Goal: Task Accomplishment & Management: Complete application form

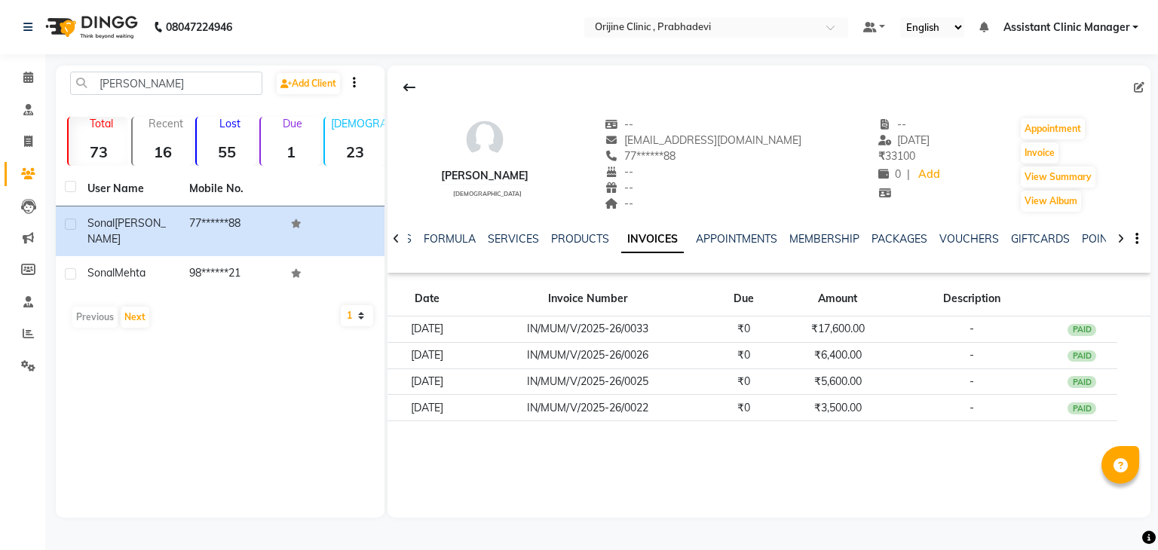
click at [85, 20] on img at bounding box center [89, 27] width 103 height 42
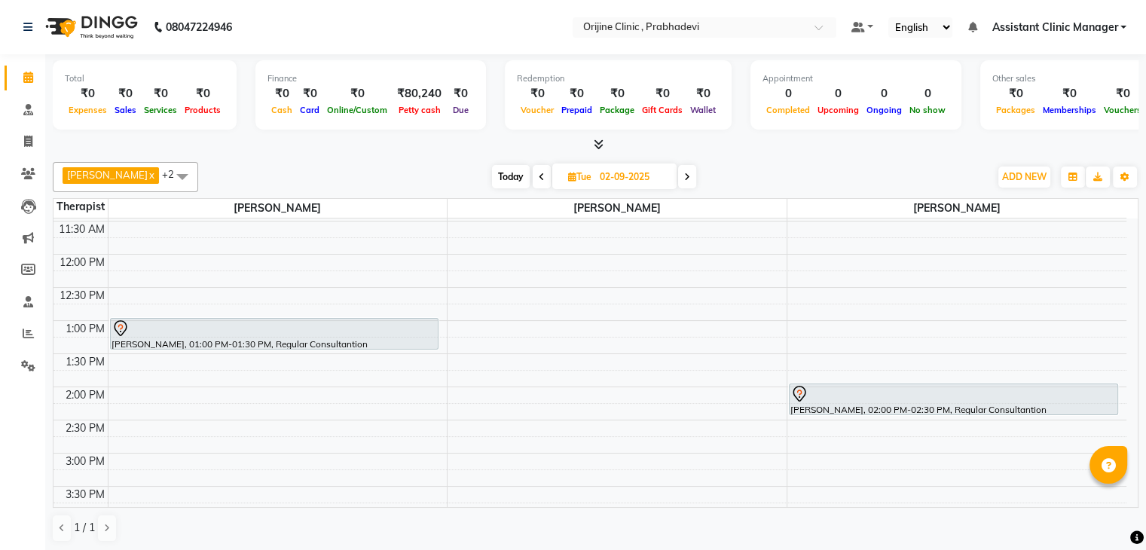
scroll to position [229, 0]
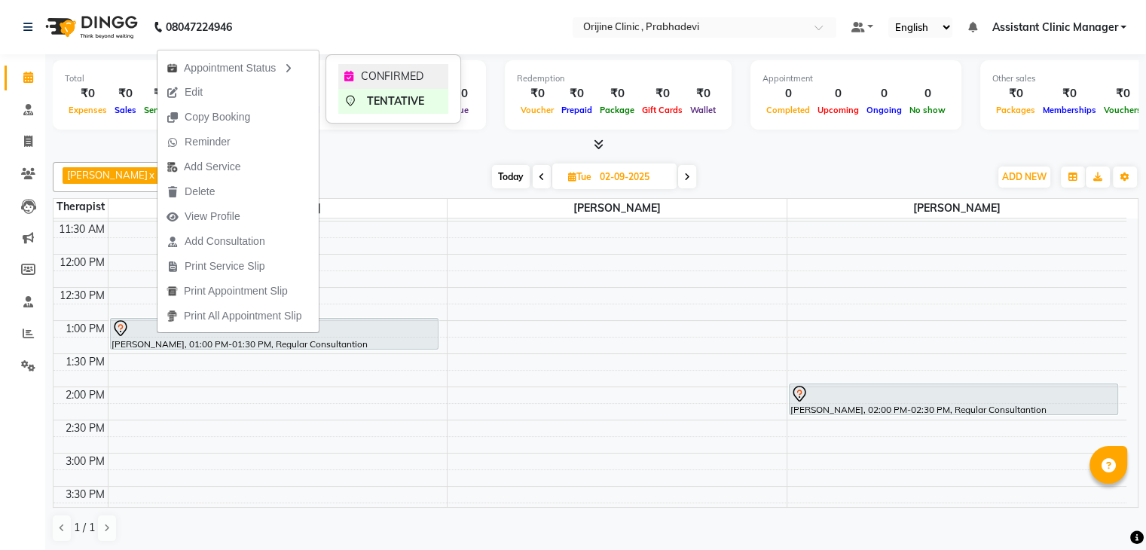
click at [362, 65] on div "CONFIRMED" at bounding box center [393, 76] width 110 height 25
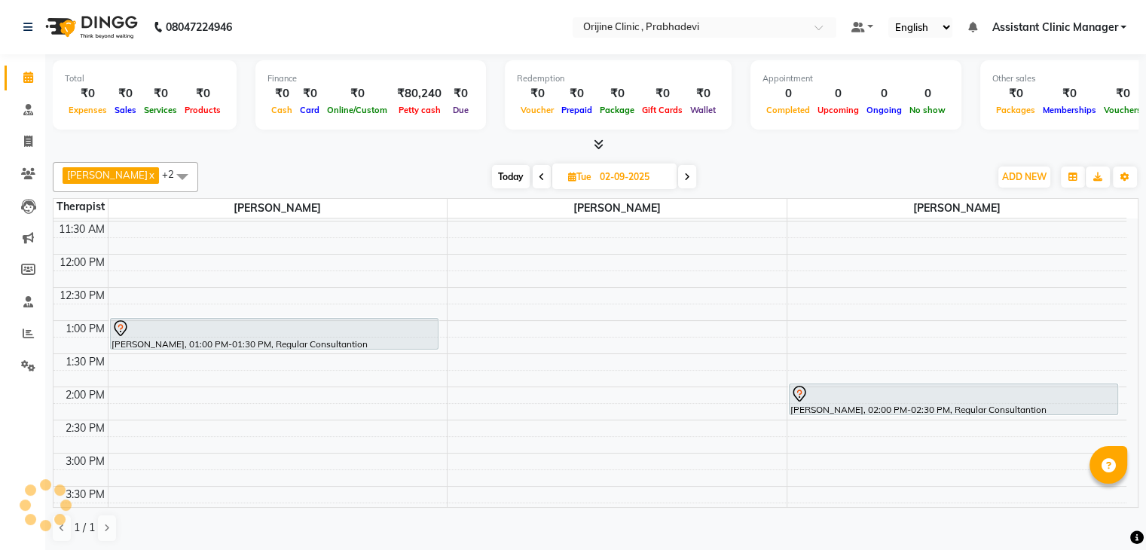
click at [362, 65] on div "Finance ₹0 Cash ₹0 Card ₹0 Online/Custom ₹80,240 [PERSON_NAME] cash ₹0 Due" at bounding box center [371, 94] width 231 height 69
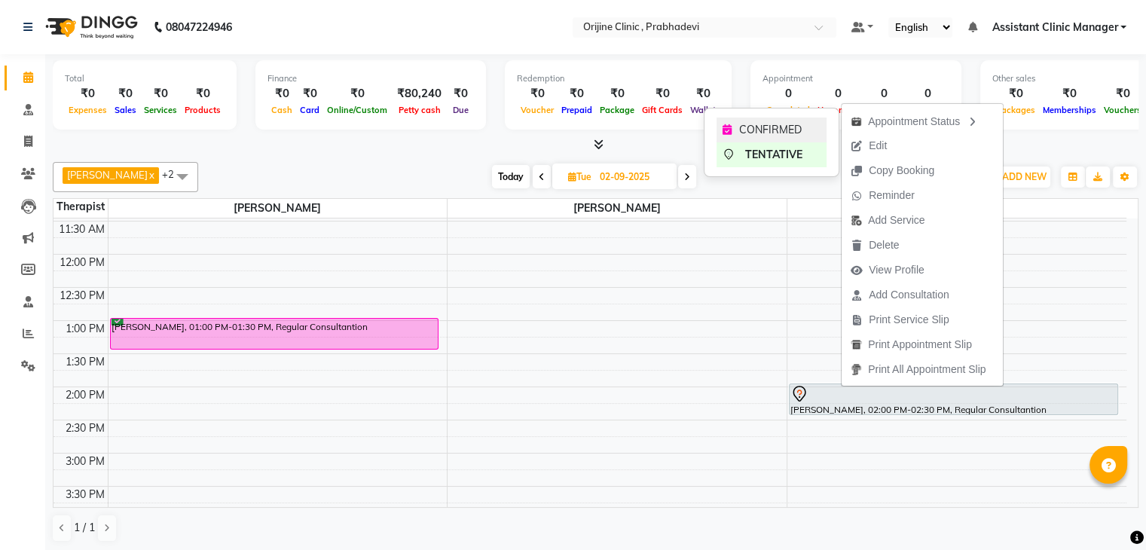
click at [790, 125] on span "CONFIRMED" at bounding box center [770, 130] width 63 height 16
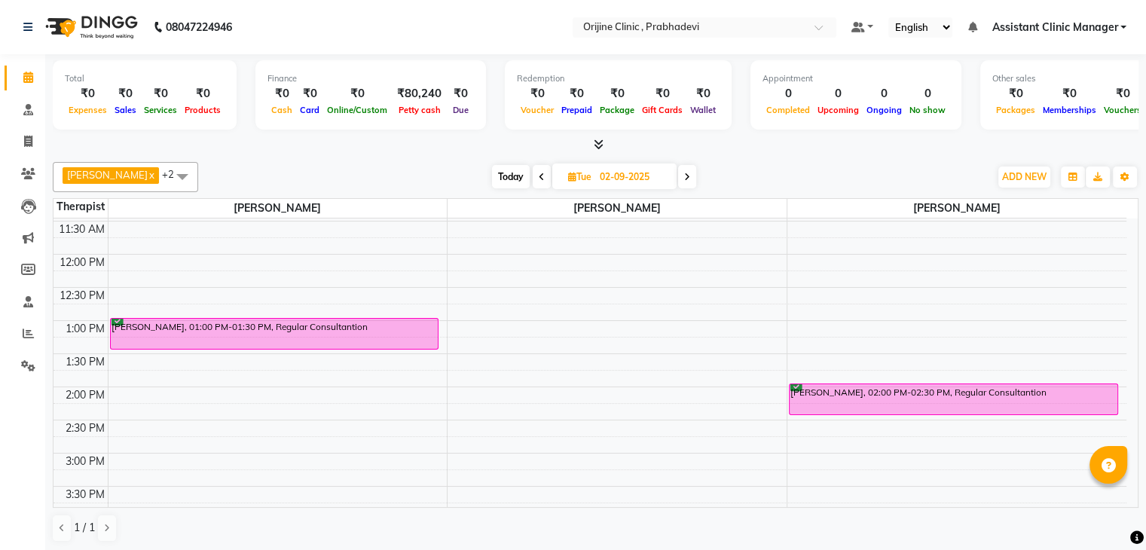
click at [187, 176] on span at bounding box center [182, 176] width 30 height 29
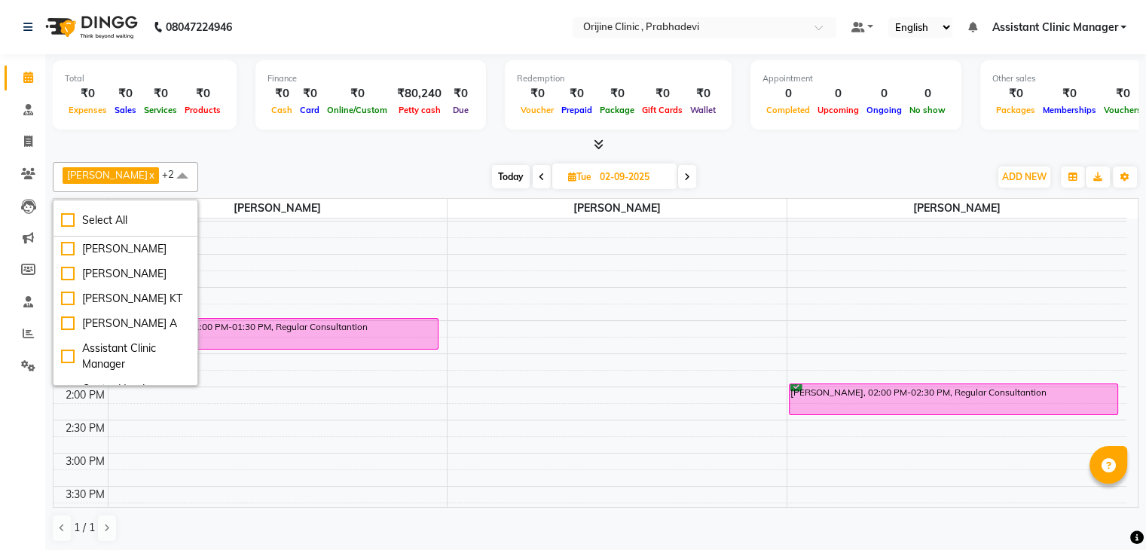
click at [234, 166] on div "[DATE] [DATE]" at bounding box center [594, 177] width 776 height 23
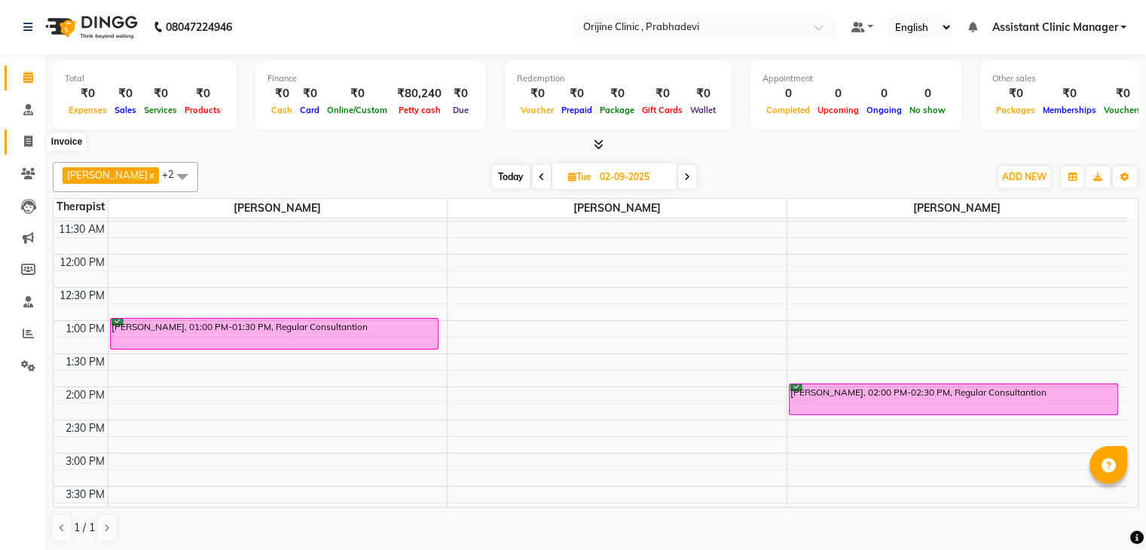
click at [26, 142] on icon at bounding box center [28, 141] width 8 height 11
select select "service"
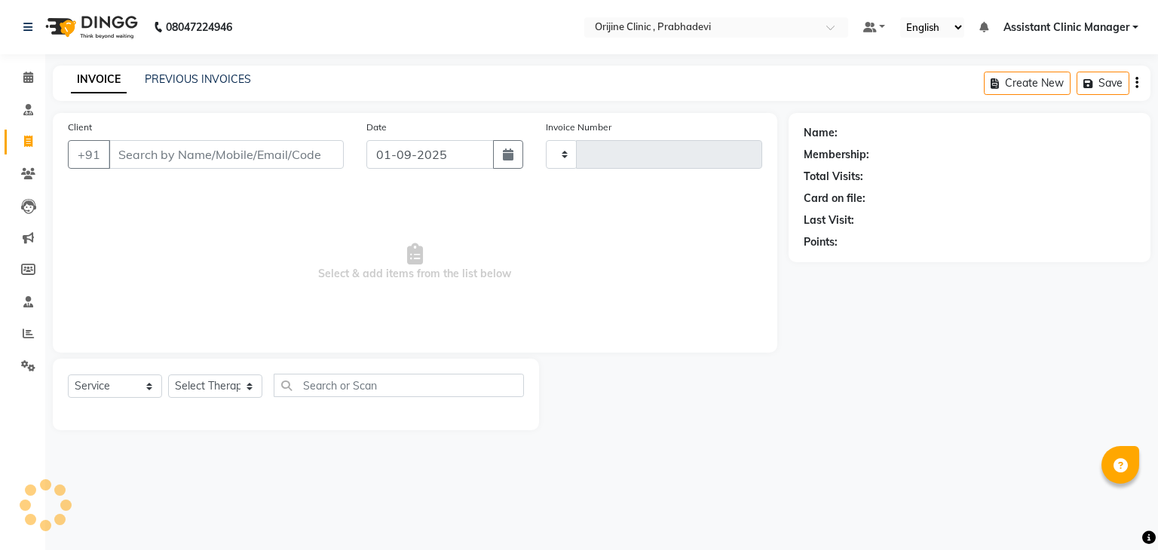
type input "0001"
select select "8675"
click at [21, 84] on span at bounding box center [28, 77] width 26 height 17
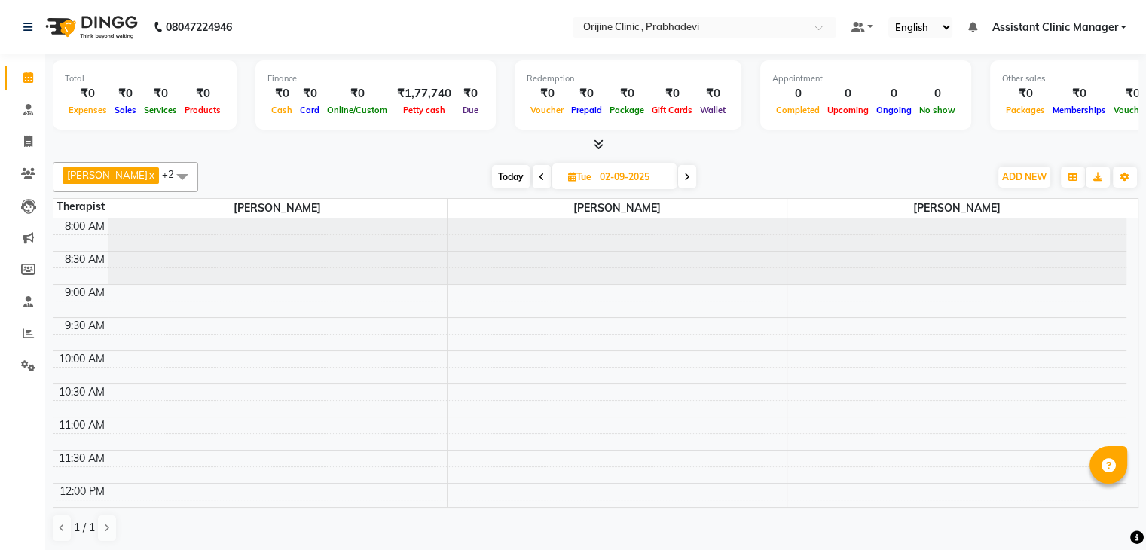
click at [20, 287] on li "Staff" at bounding box center [22, 302] width 45 height 32
click at [29, 136] on icon at bounding box center [28, 141] width 8 height 11
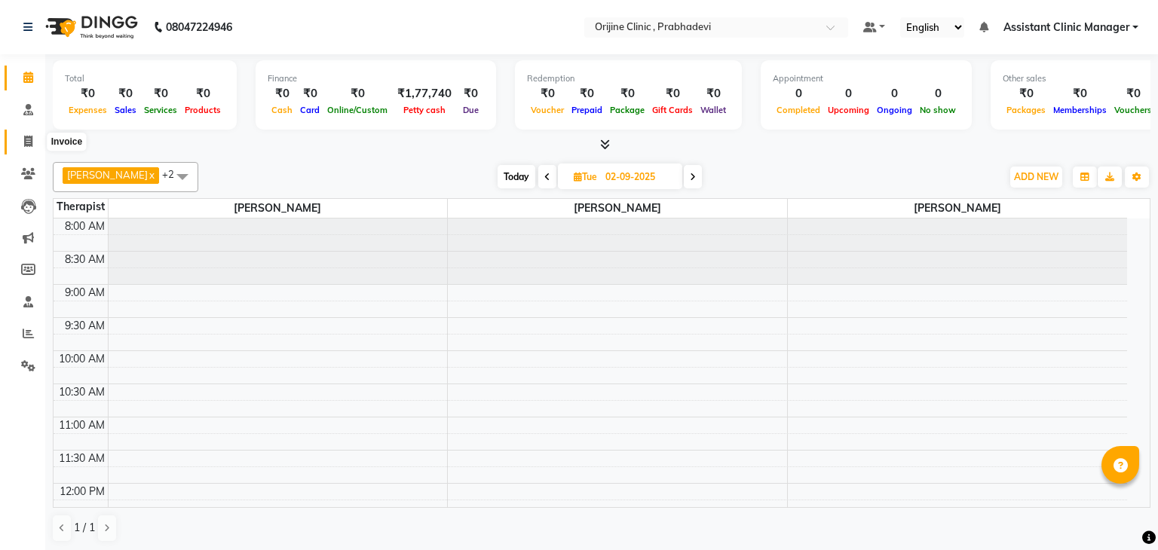
select select "service"
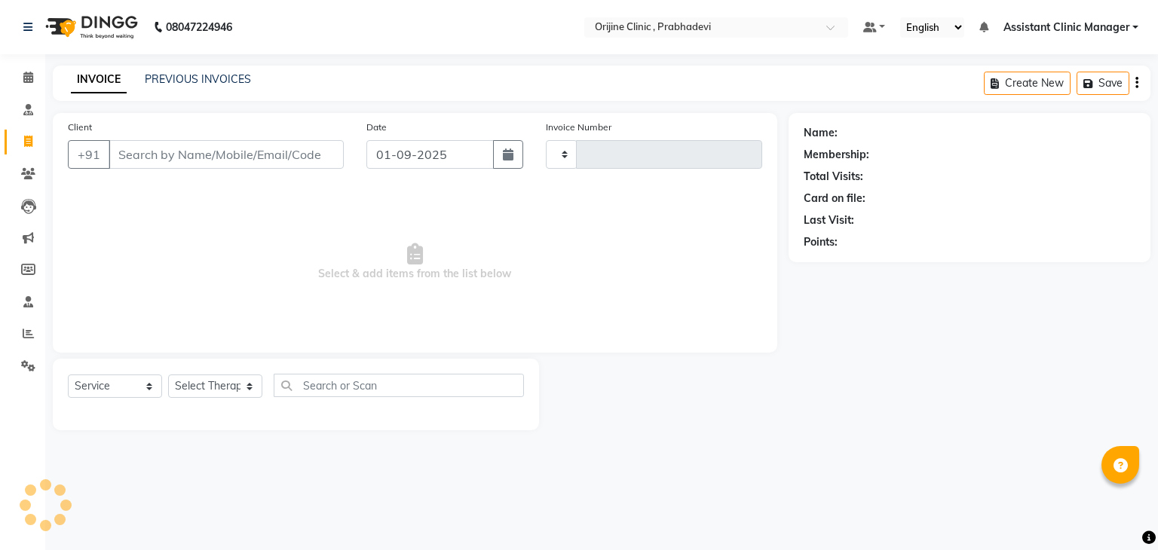
type input "0001"
select select "8675"
click at [663, 148] on select "MUMVCH25-26 IN/MUM/PKG/2025-26 IN/MUM/V/2025-26" at bounding box center [626, 154] width 160 height 29
click at [621, 249] on span "Select & add items from the list below" at bounding box center [415, 262] width 694 height 151
click at [186, 87] on div "PREVIOUS INVOICES" at bounding box center [198, 80] width 106 height 16
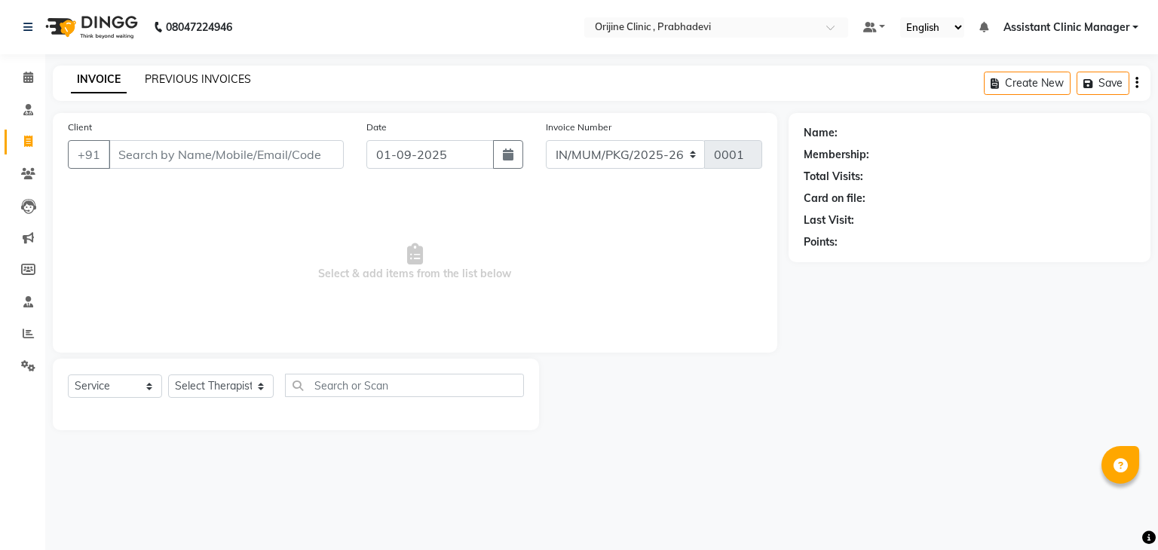
click at [186, 78] on link "PREVIOUS INVOICES" at bounding box center [198, 79] width 106 height 14
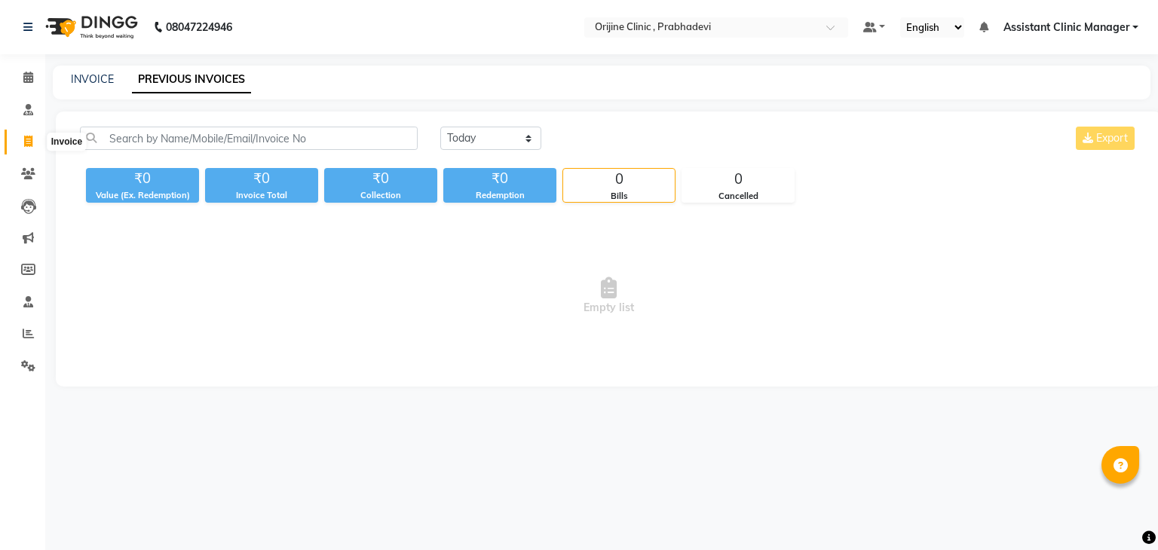
click at [26, 145] on icon at bounding box center [28, 141] width 8 height 11
select select "service"
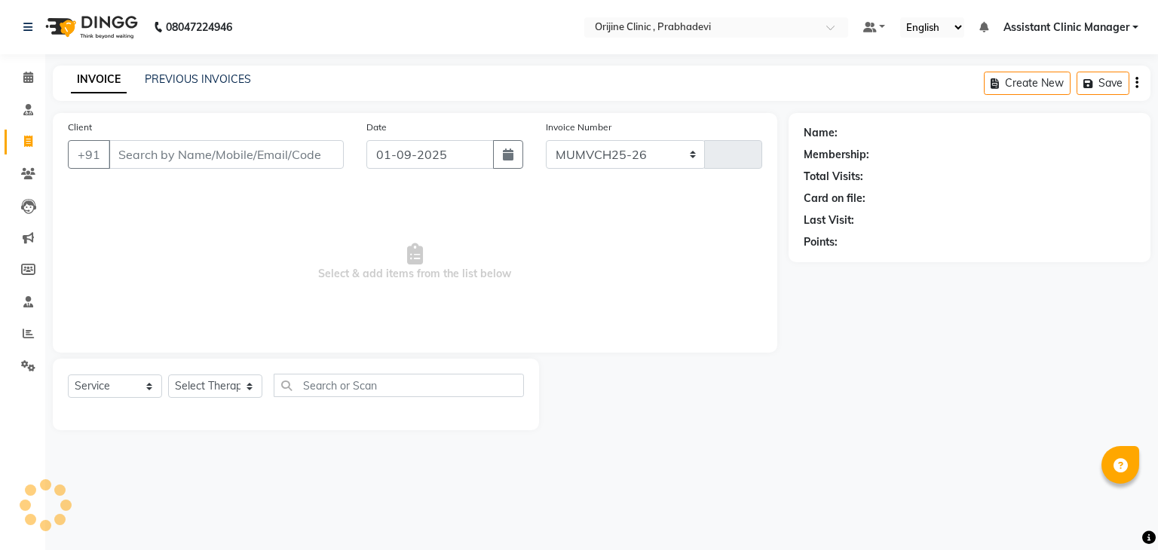
select select "8675"
type input "0001"
click at [663, 164] on select "MUMVCH25-26 IN/MUM/PKG/2025-26 IN/MUM/V/2025-26" at bounding box center [626, 154] width 160 height 29
select select "8674"
click at [546, 140] on select "MUMVCH25-26 IN/MUM/PKG/2025-26 IN/MUM/V/2025-26" at bounding box center [626, 154] width 160 height 29
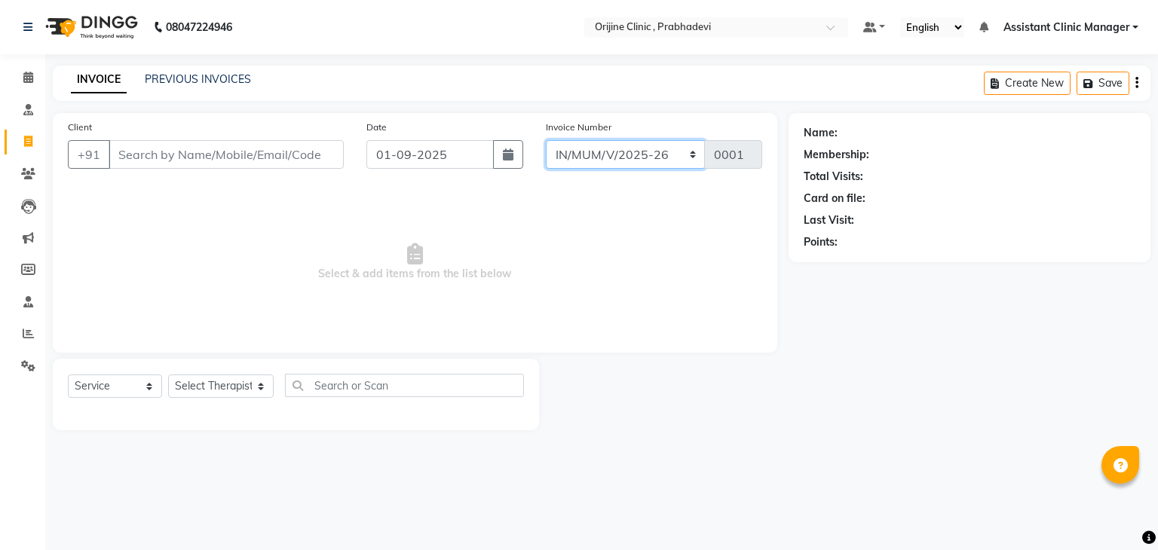
type input "0039"
click at [18, 81] on span at bounding box center [28, 77] width 26 height 17
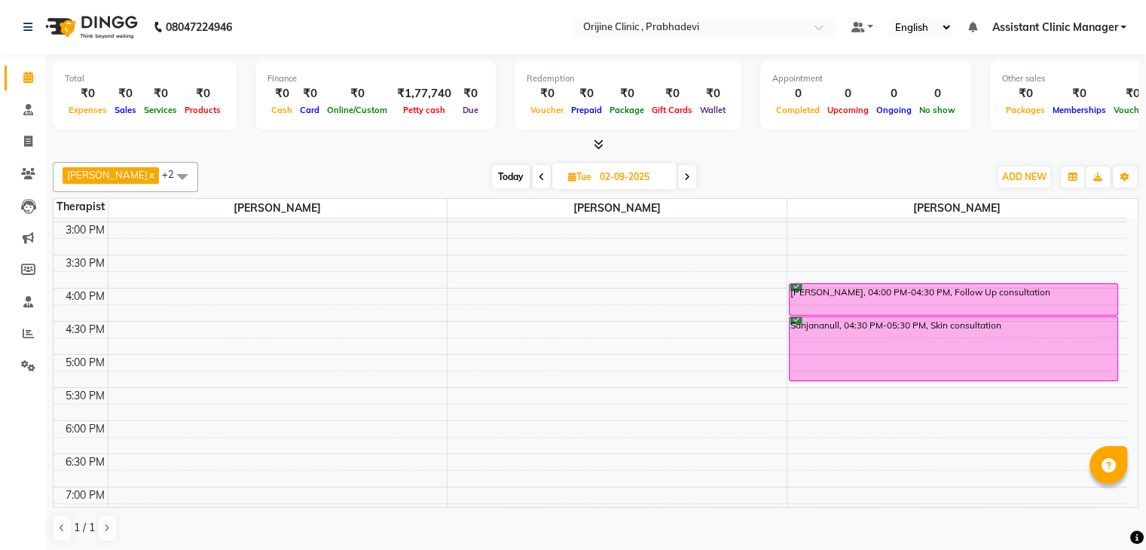
scroll to position [461, 0]
